Goal: Task Accomplishment & Management: Use online tool/utility

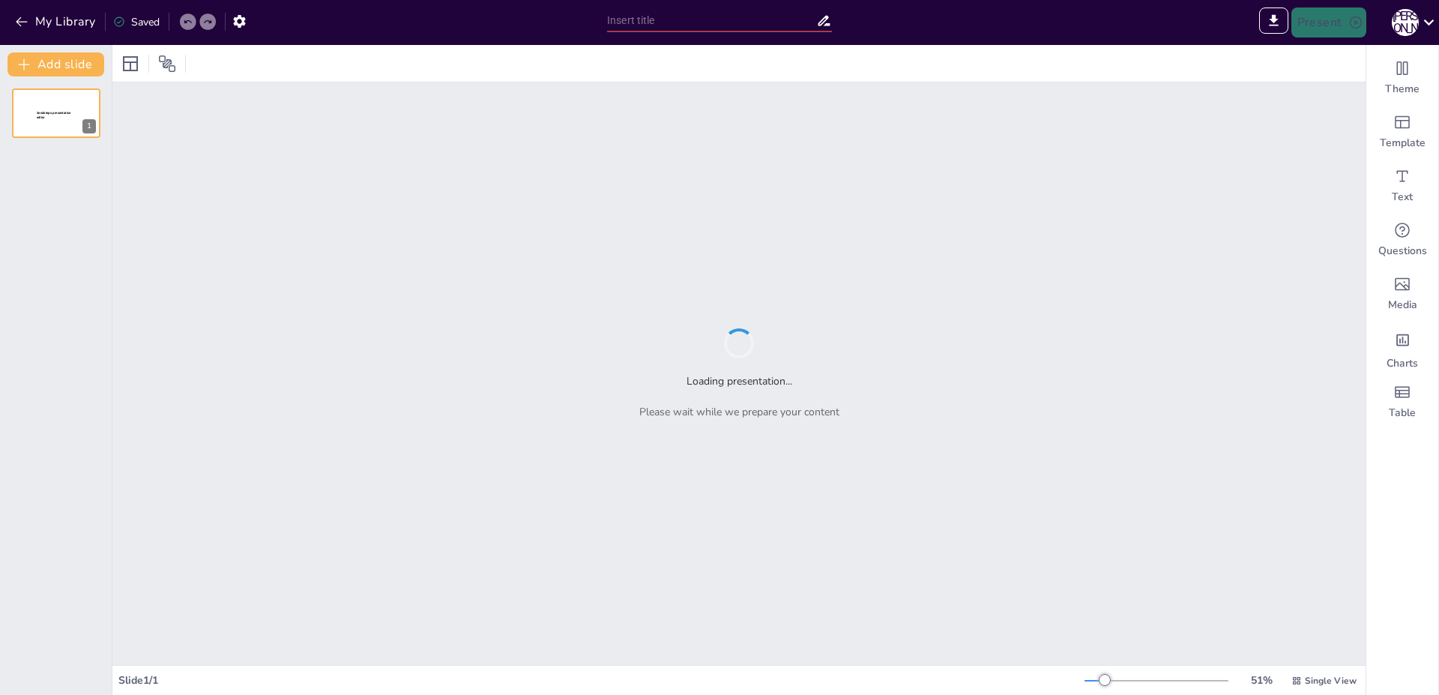
type input "Системный администратор: Путешествие в мир IT с любимыми героями мультфильмов"
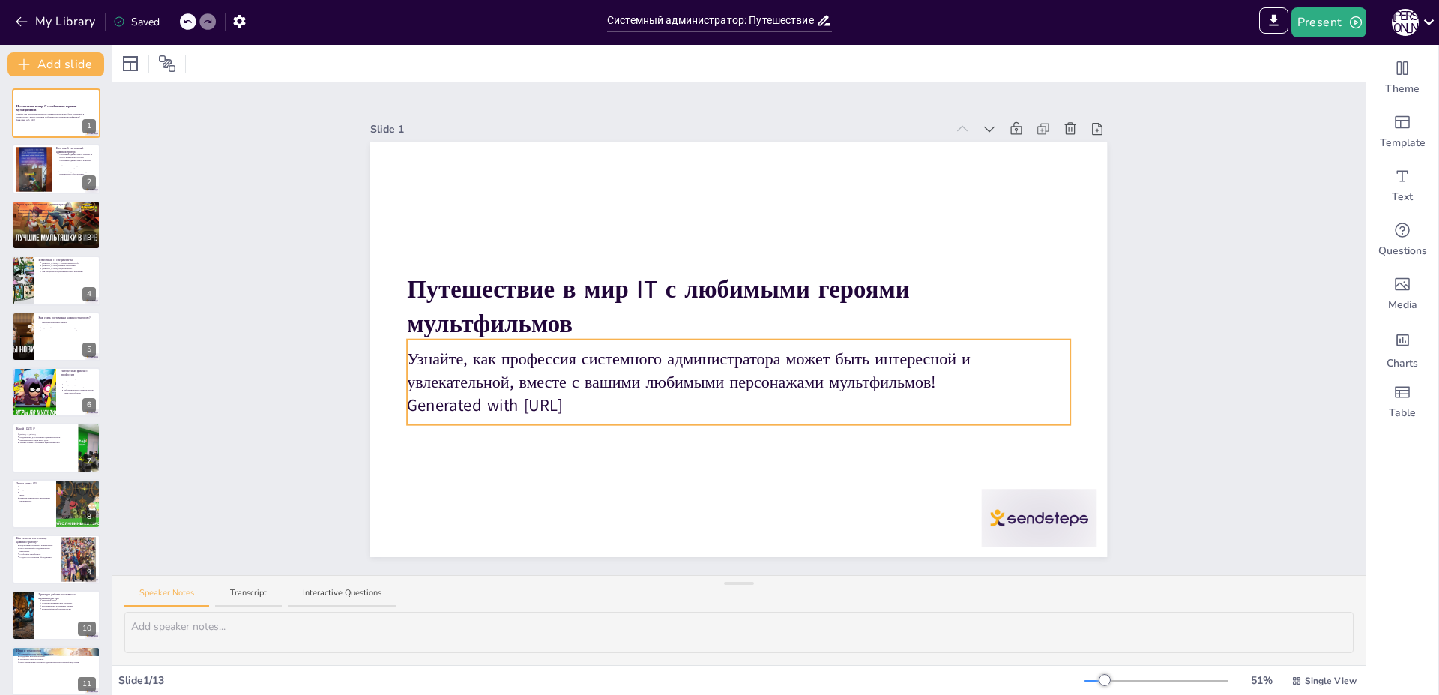
click at [591, 397] on p "Generated with [URL]" at bounding box center [739, 405] width 663 height 23
drag, startPoint x: 607, startPoint y: 402, endPoint x: 394, endPoint y: 406, distance: 213.7
click at [394, 406] on div "Путешествие в мир IT с любимыми героями мультфильмов Узнайте, как профессия сис…" at bounding box center [738, 349] width 737 height 415
click at [408, 405] on p "Generated with [URL]" at bounding box center [739, 405] width 663 height 23
click at [408, 403] on div at bounding box center [411, 382] width 6 height 85
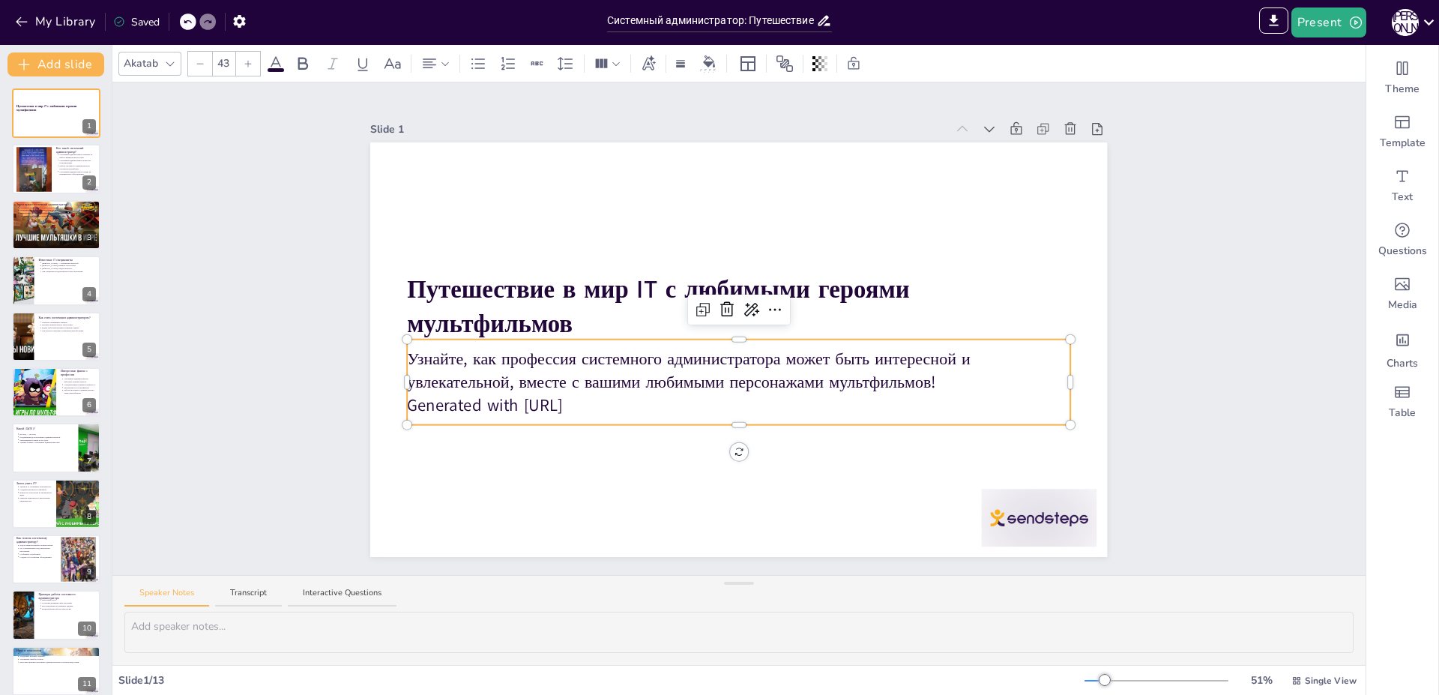
drag, startPoint x: 606, startPoint y: 402, endPoint x: 404, endPoint y: 411, distance: 201.9
click at [408, 411] on div "Узнайте, как профессия системного администратора может быть интересной и увлека…" at bounding box center [739, 382] width 663 height 85
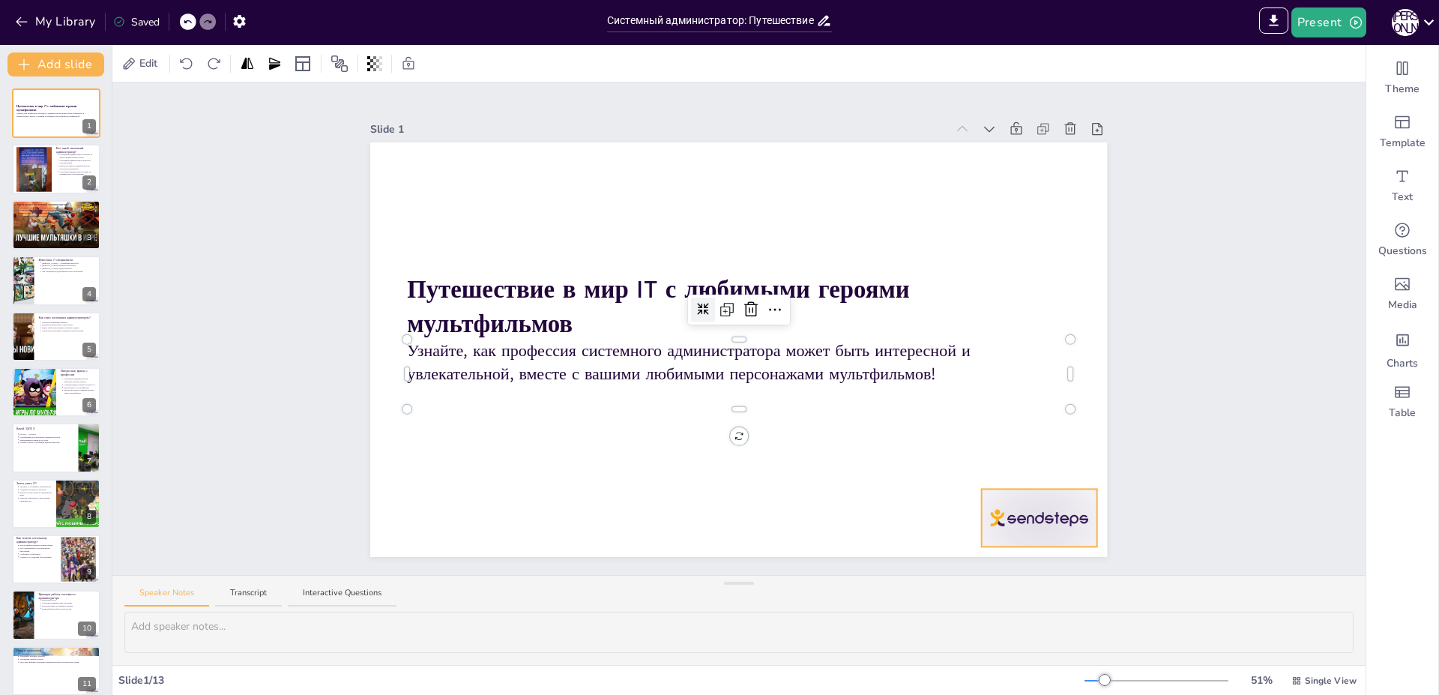
click at [1011, 514] on div at bounding box center [1039, 518] width 115 height 58
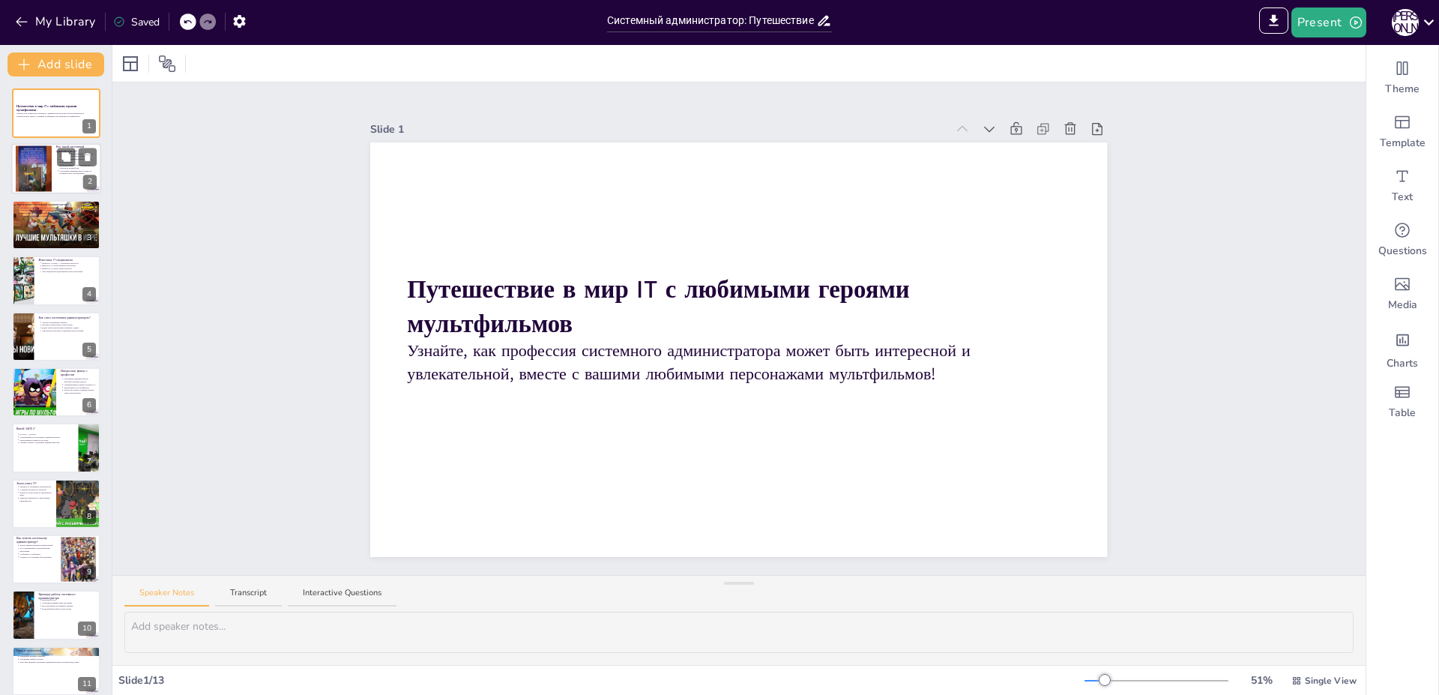
click at [63, 176] on div at bounding box center [56, 169] width 90 height 51
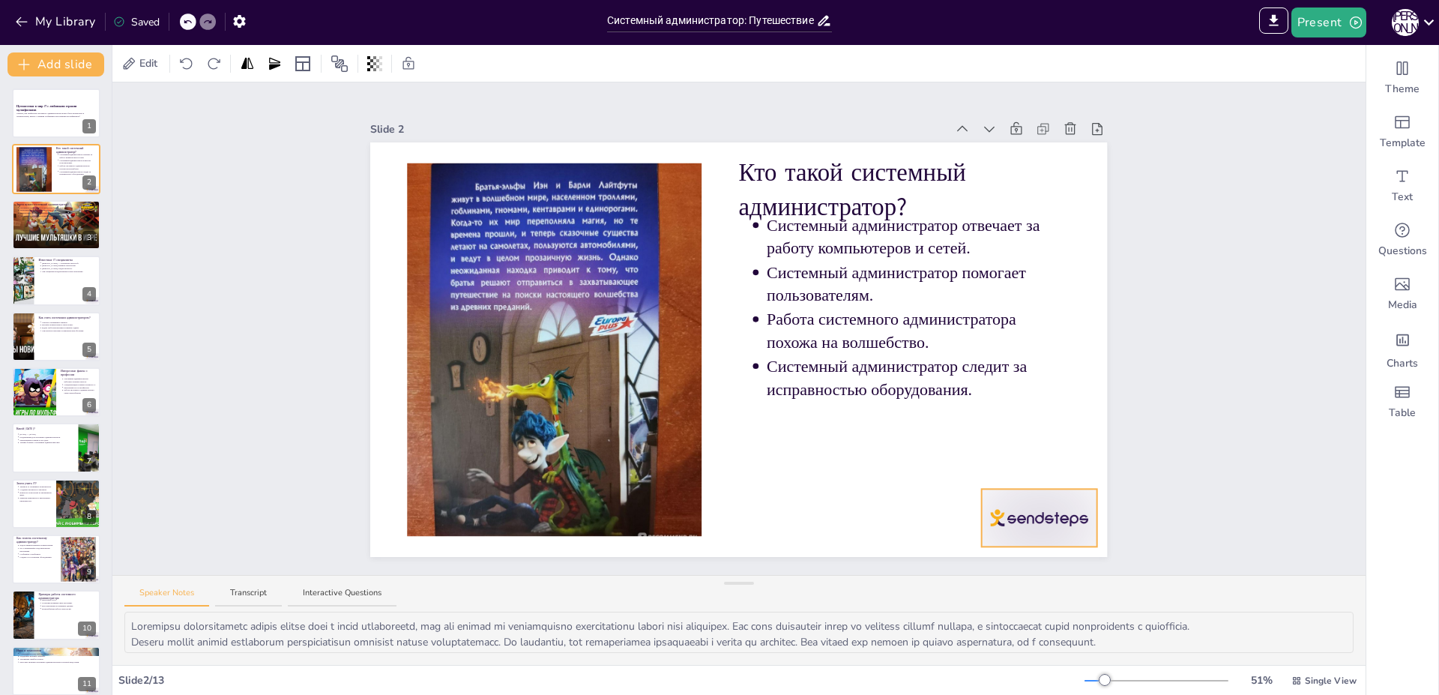
click at [999, 507] on div at bounding box center [1039, 518] width 115 height 58
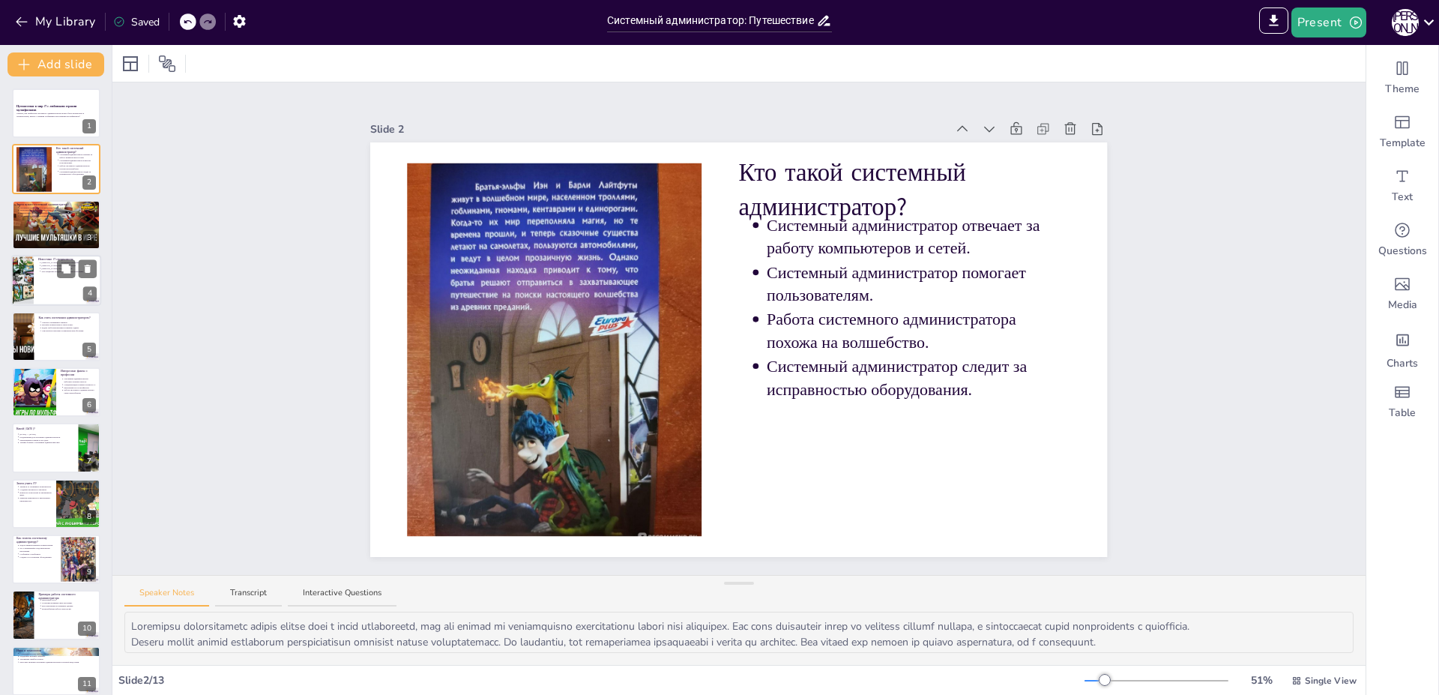
click at [62, 296] on div at bounding box center [56, 280] width 90 height 51
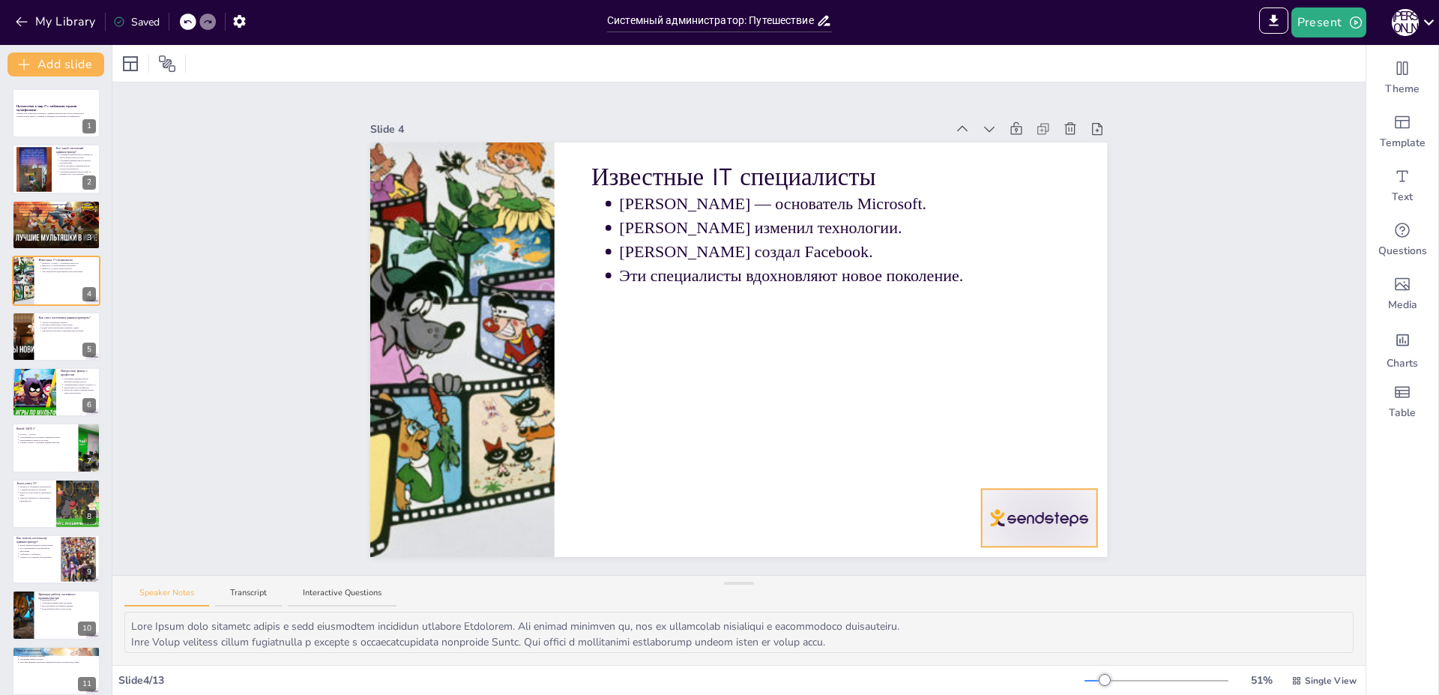
click at [1003, 518] on div at bounding box center [1039, 518] width 115 height 58
click at [56, 349] on div at bounding box center [56, 336] width 90 height 51
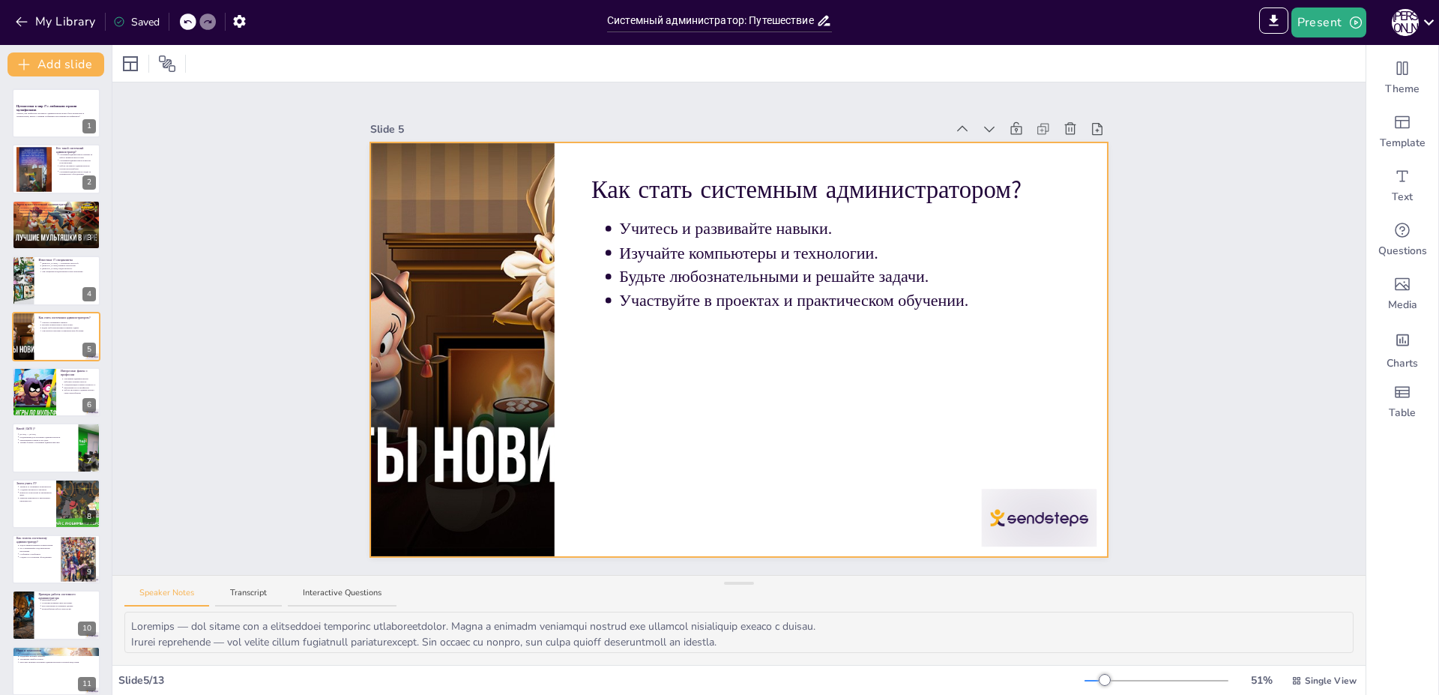
click at [543, 392] on div at bounding box center [738, 349] width 737 height 415
click at [531, 392] on div at bounding box center [462, 349] width 737 height 415
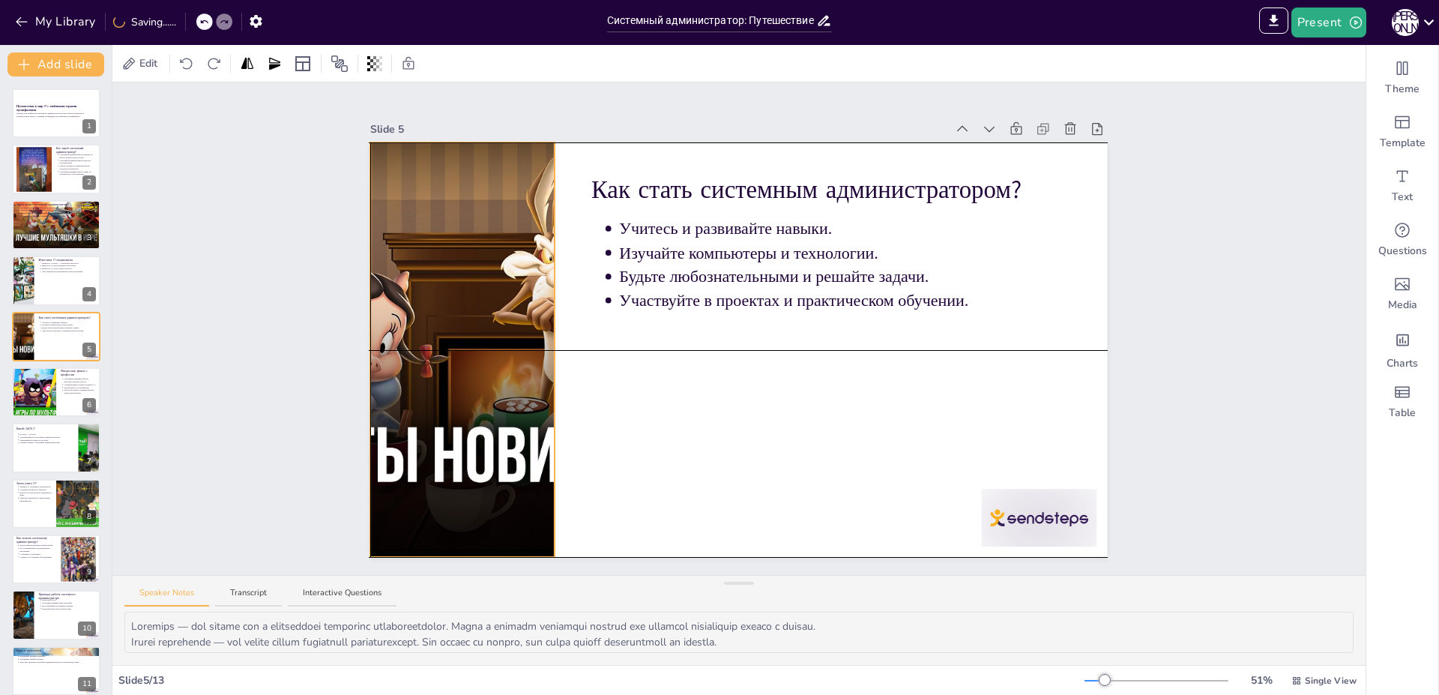
drag, startPoint x: 561, startPoint y: 349, endPoint x: 539, endPoint y: 350, distance: 21.8
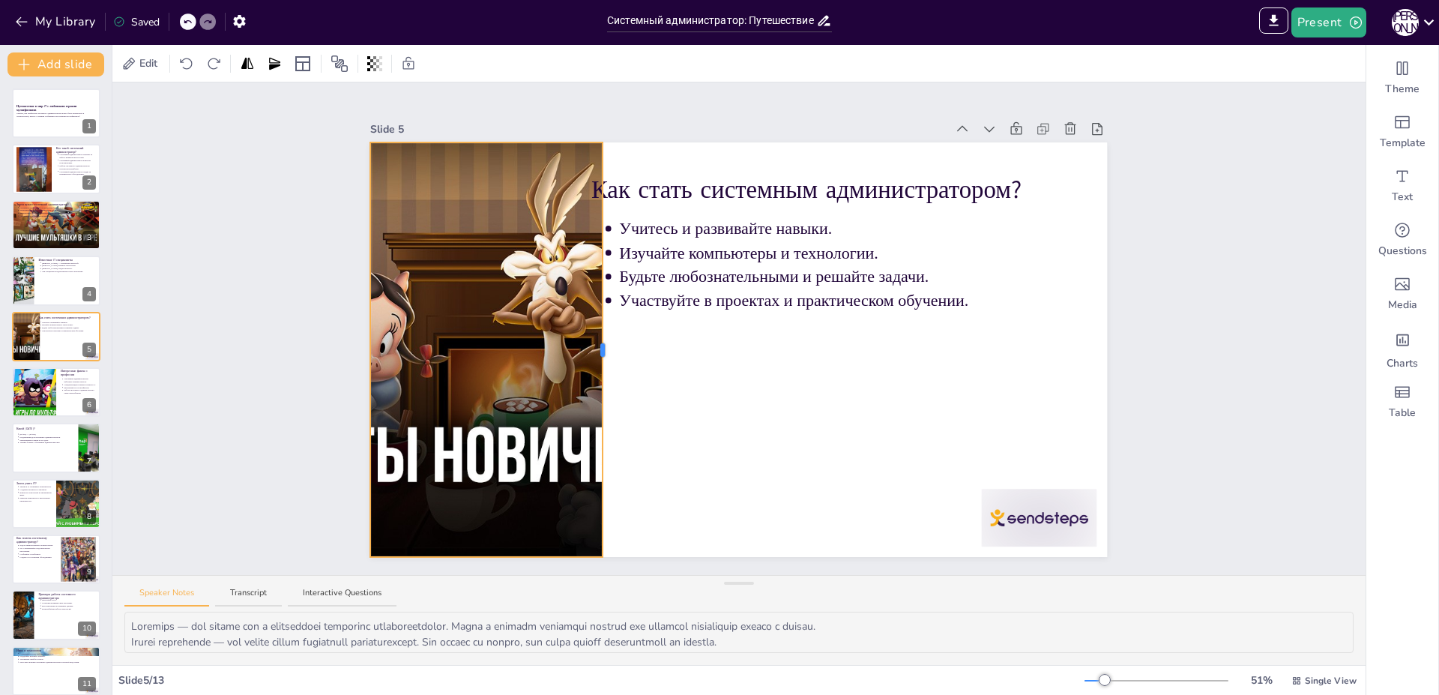
drag, startPoint x: 542, startPoint y: 344, endPoint x: 590, endPoint y: 389, distance: 65.8
click at [590, 389] on div "Как стать системным администратором? Учитесь и развивайте навыки. Изучайте комп…" at bounding box center [738, 349] width 737 height 415
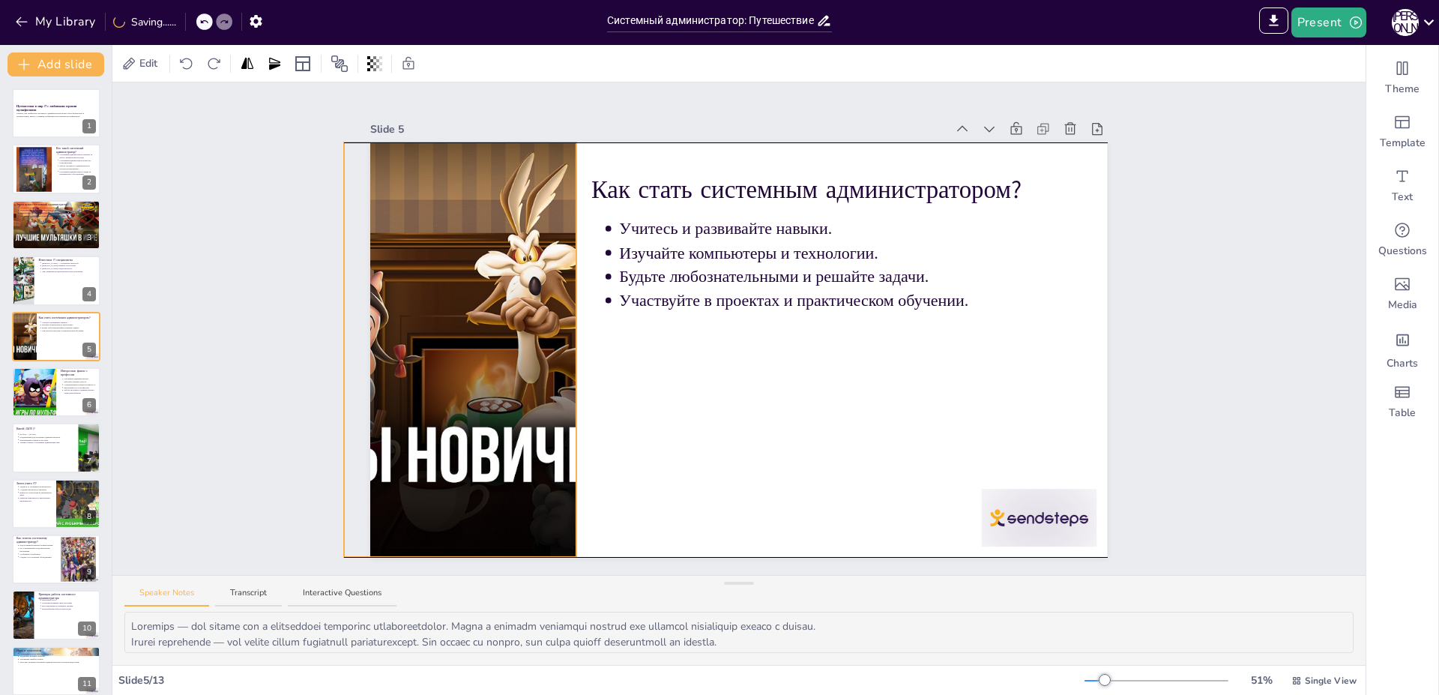
drag, startPoint x: 517, startPoint y: 394, endPoint x: 509, endPoint y: 391, distance: 8.4
click at [493, 392] on div at bounding box center [436, 349] width 737 height 415
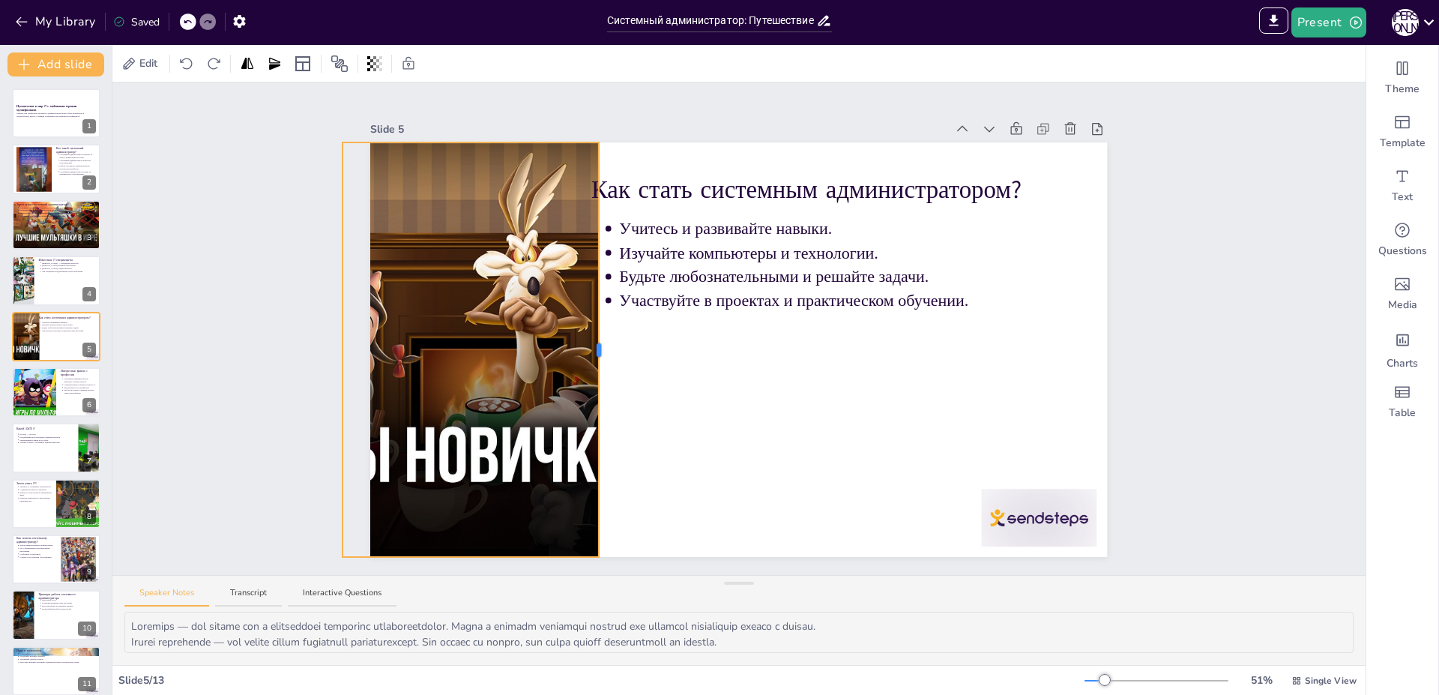
drag, startPoint x: 564, startPoint y: 349, endPoint x: 587, endPoint y: 364, distance: 27.0
click at [587, 364] on div "Как стать системным администратором? Учитесь и развивайте навыки. Изучайте комп…" at bounding box center [738, 349] width 737 height 415
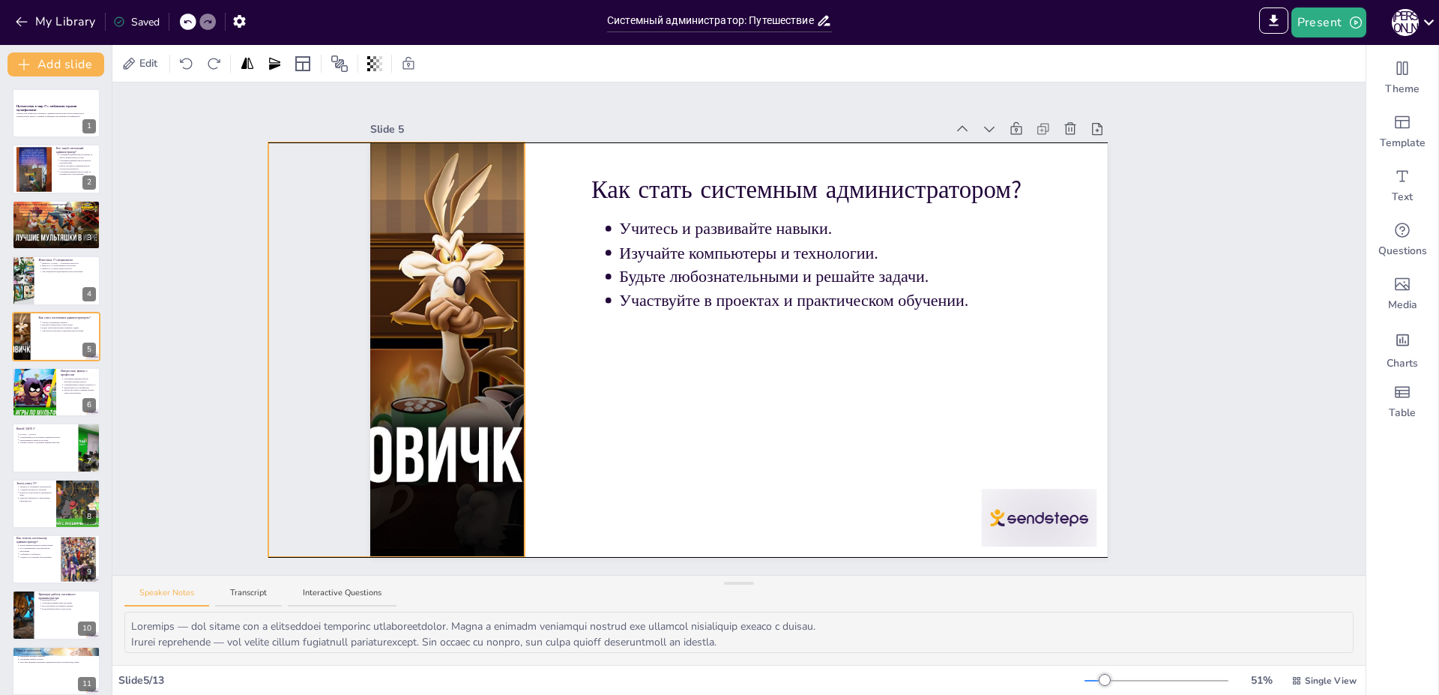
drag, startPoint x: 498, startPoint y: 370, endPoint x: 441, endPoint y: 367, distance: 57.1
click at [433, 369] on div at bounding box center [361, 349] width 737 height 415
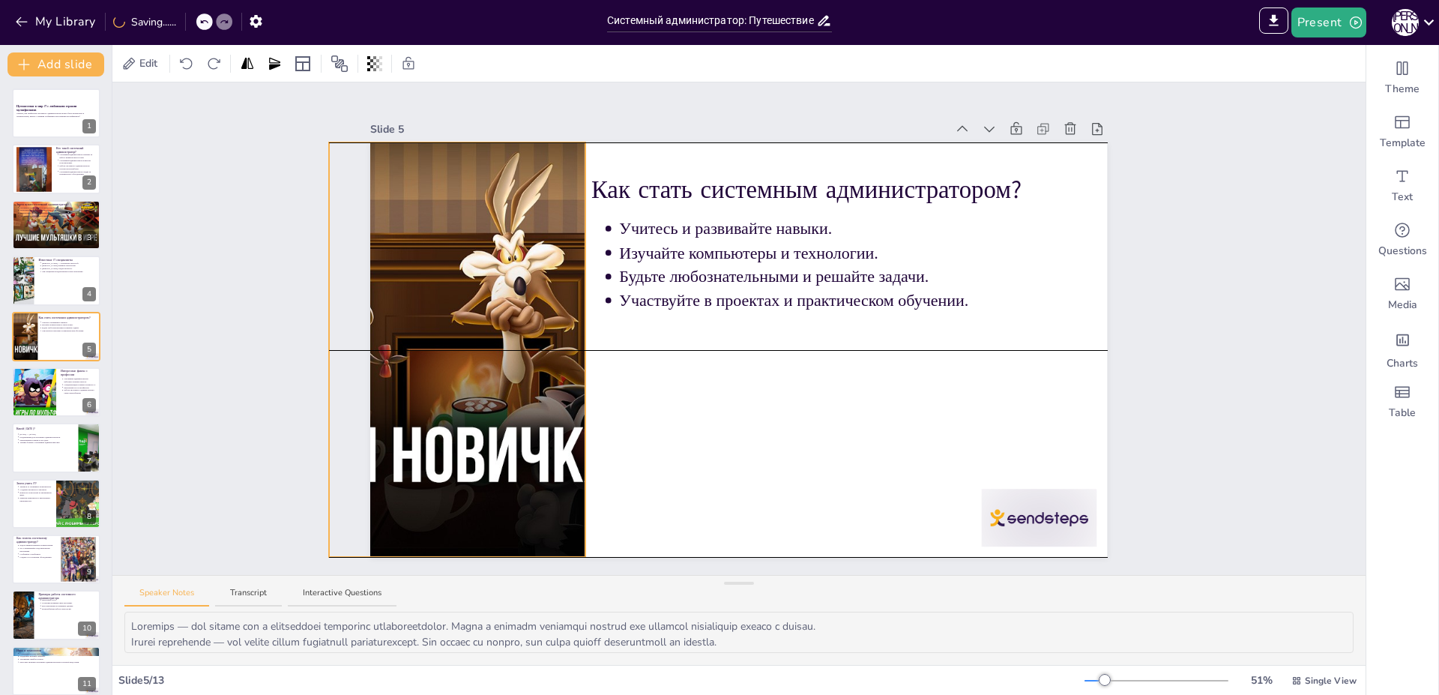
drag, startPoint x: 514, startPoint y: 339, endPoint x: 572, endPoint y: 343, distance: 58.6
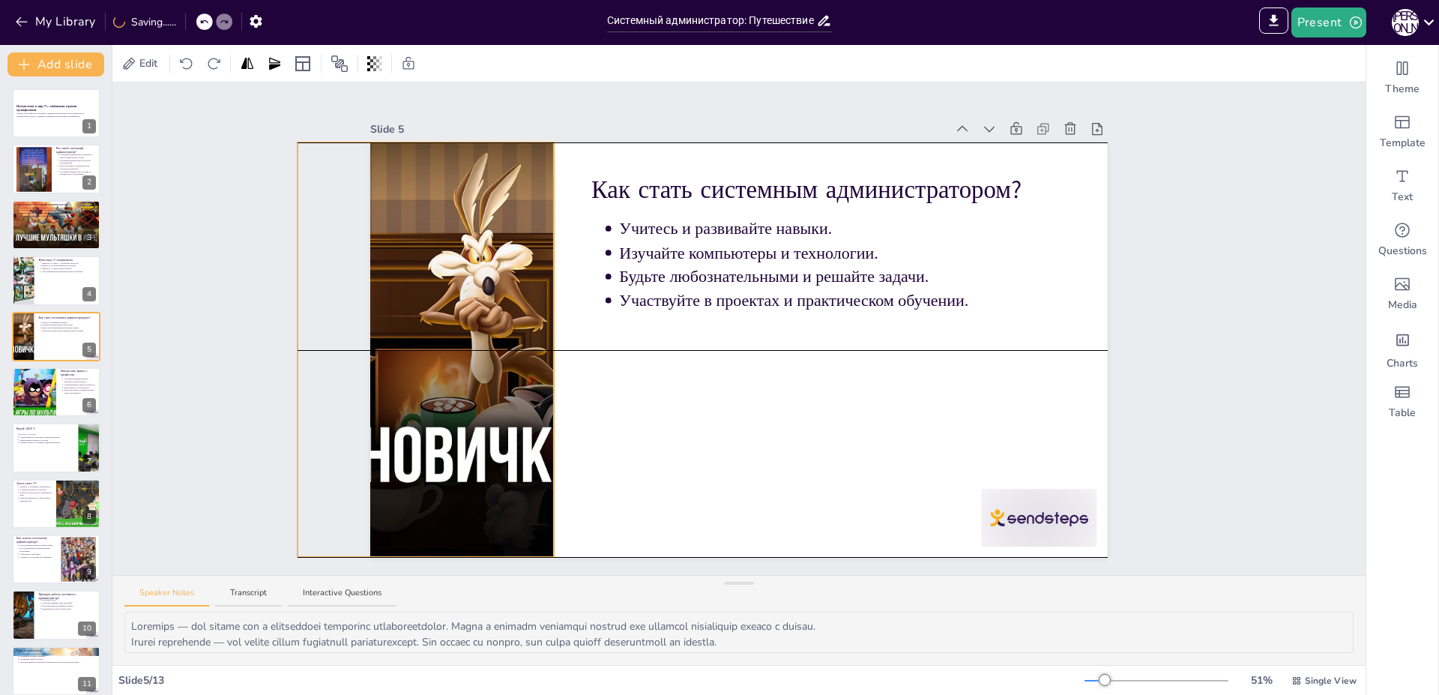
drag, startPoint x: 505, startPoint y: 360, endPoint x: 474, endPoint y: 360, distance: 31.5
click at [474, 360] on div at bounding box center [390, 349] width 737 height 415
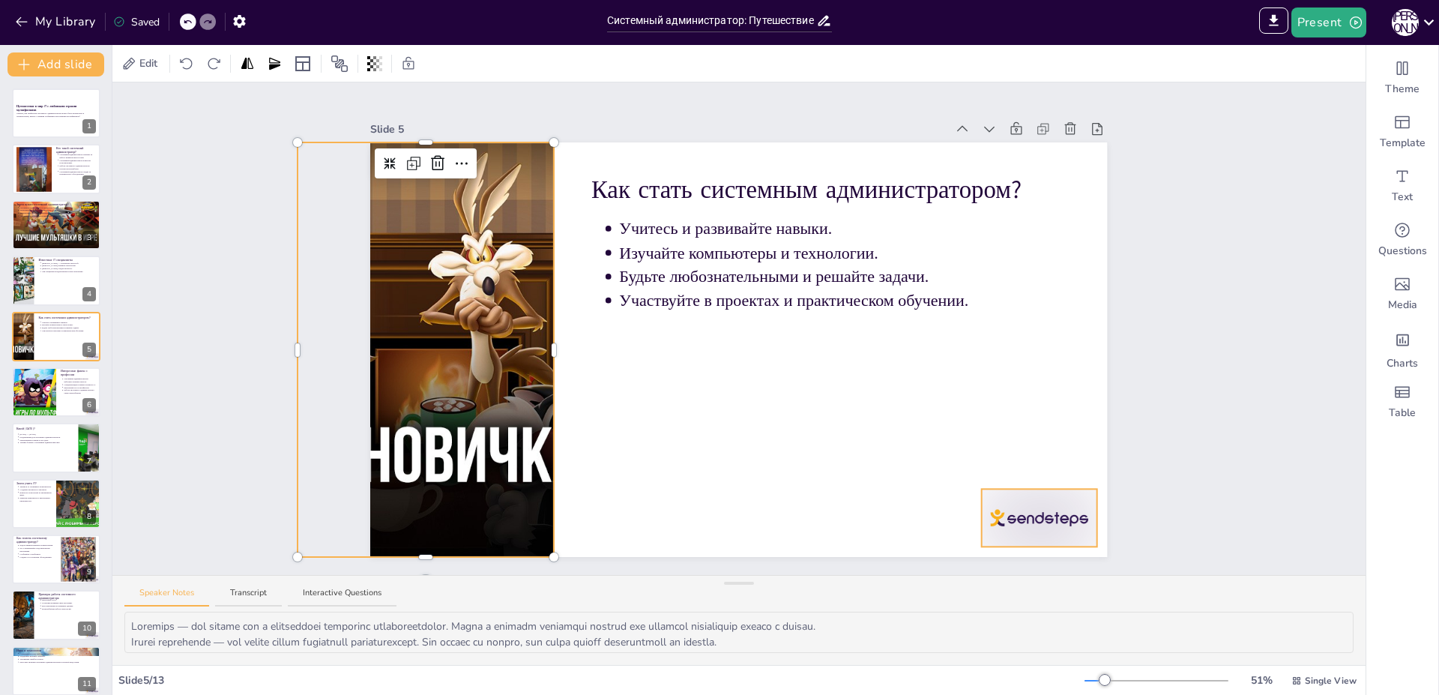
click at [1033, 517] on div at bounding box center [1039, 518] width 115 height 58
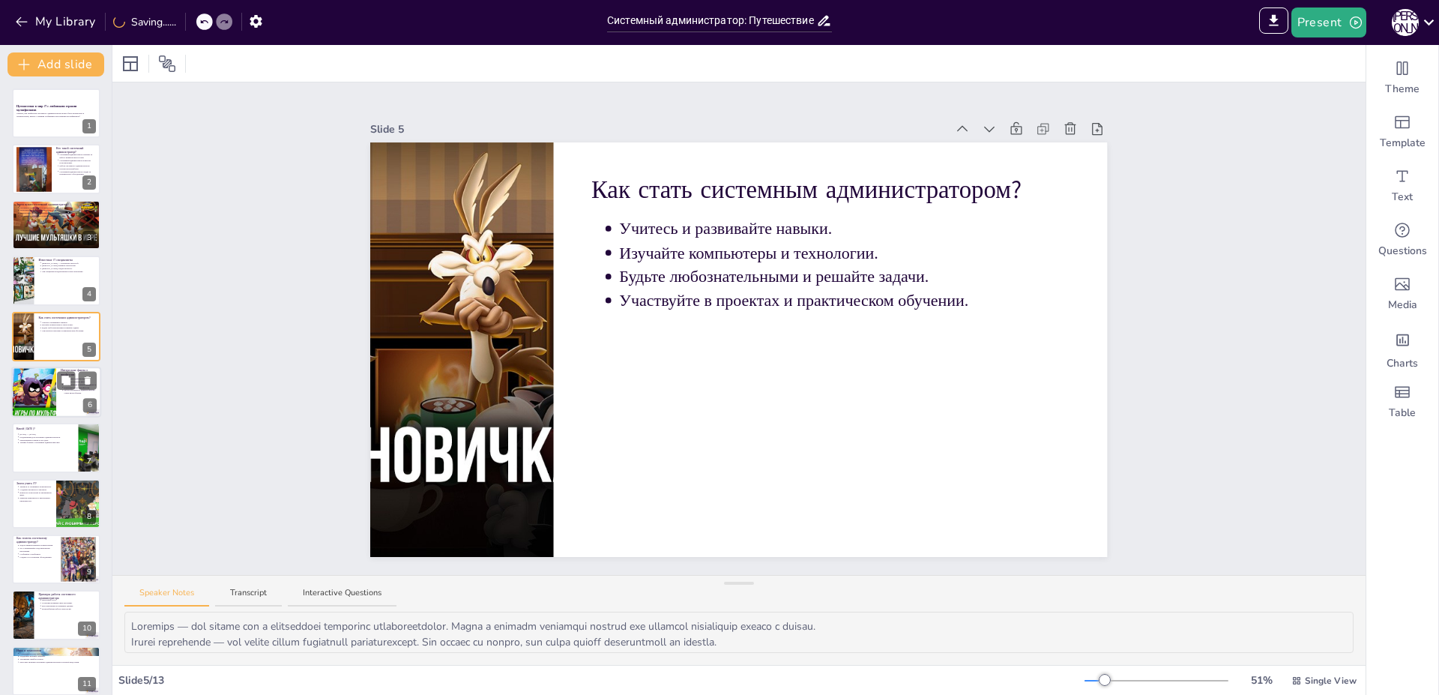
click at [63, 404] on div at bounding box center [56, 392] width 90 height 51
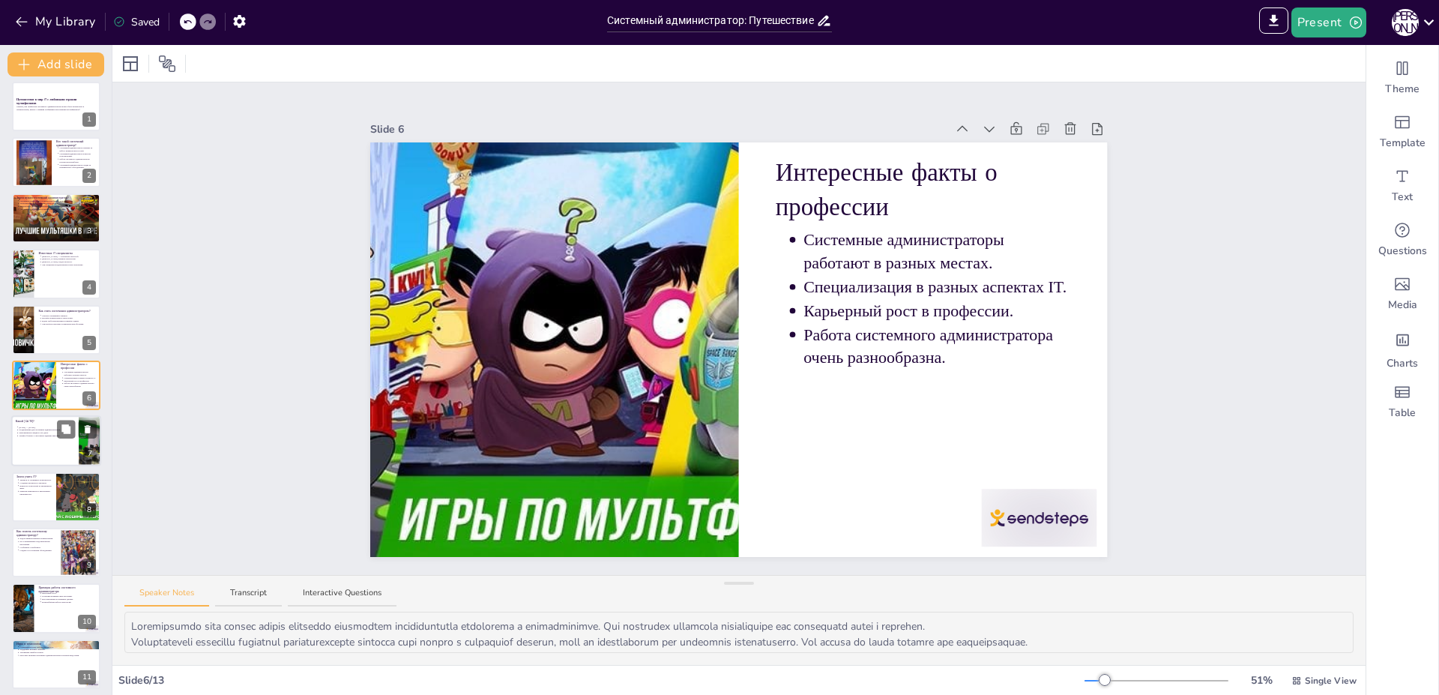
click at [58, 455] on div at bounding box center [56, 441] width 90 height 51
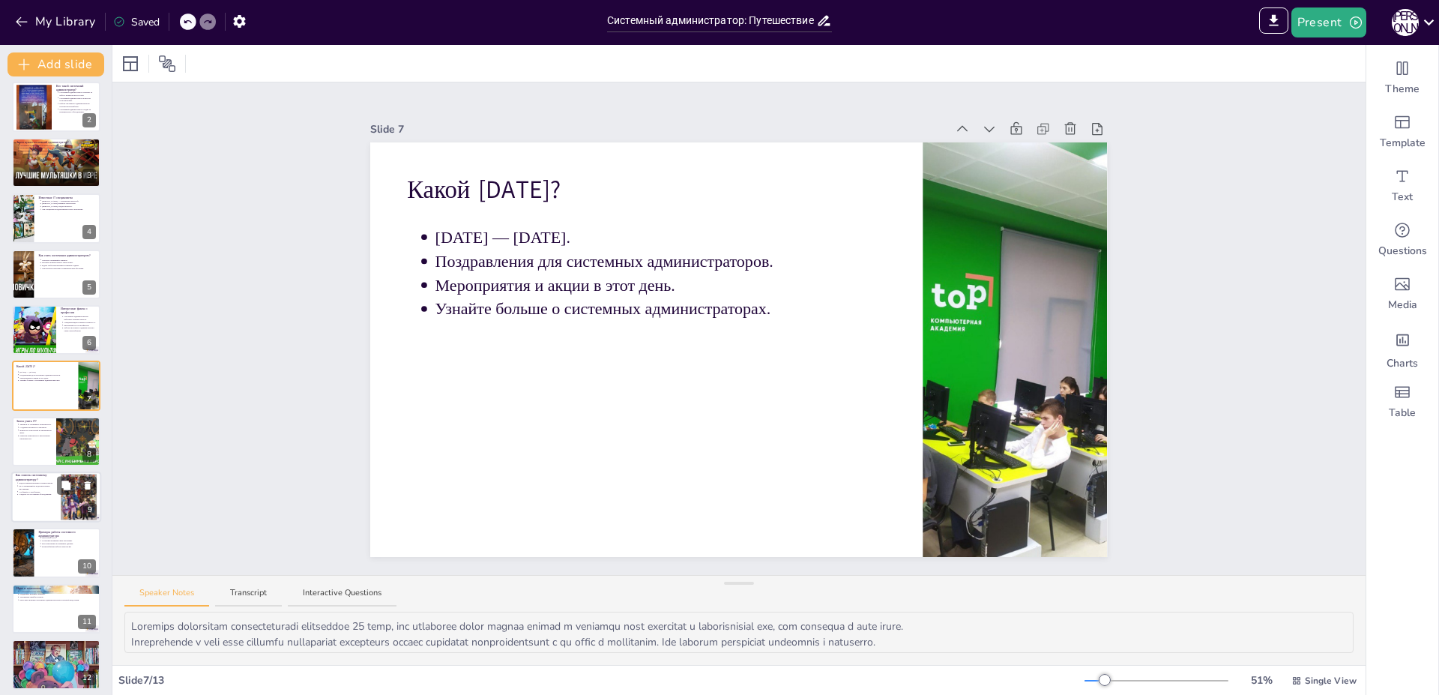
click at [55, 514] on div at bounding box center [56, 497] width 90 height 51
type textarea "Loremips d sitametcons a elitseddoei temporinc utlabore etdolore ma aliqua enim…"
